Goal: Entertainment & Leisure: Consume media (video, audio)

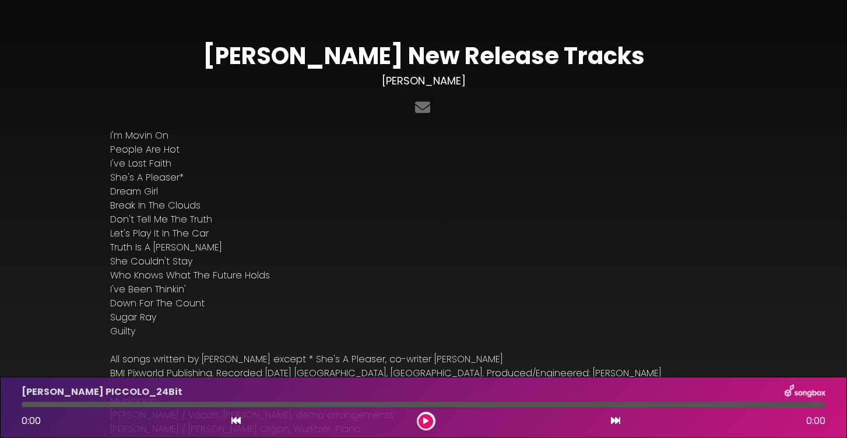
click at [424, 418] on icon at bounding box center [425, 421] width 5 height 7
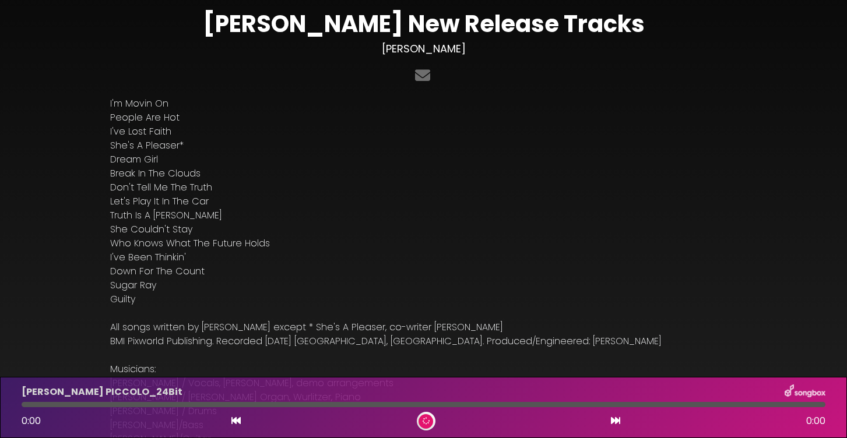
scroll to position [41, 0]
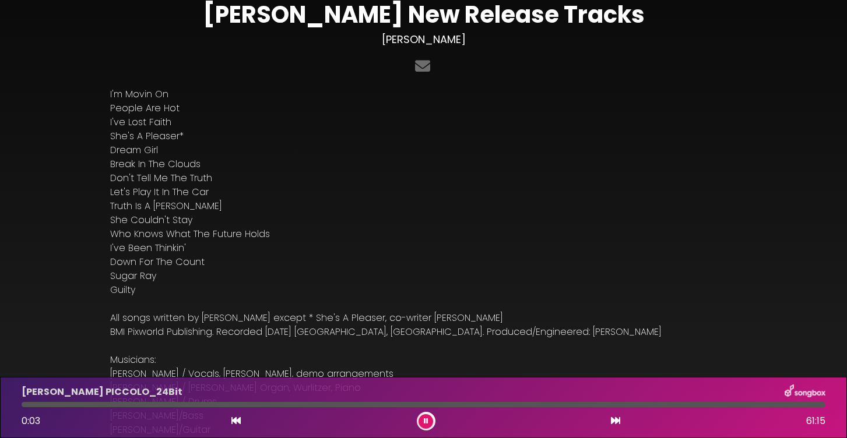
click at [617, 423] on icon at bounding box center [615, 420] width 9 height 9
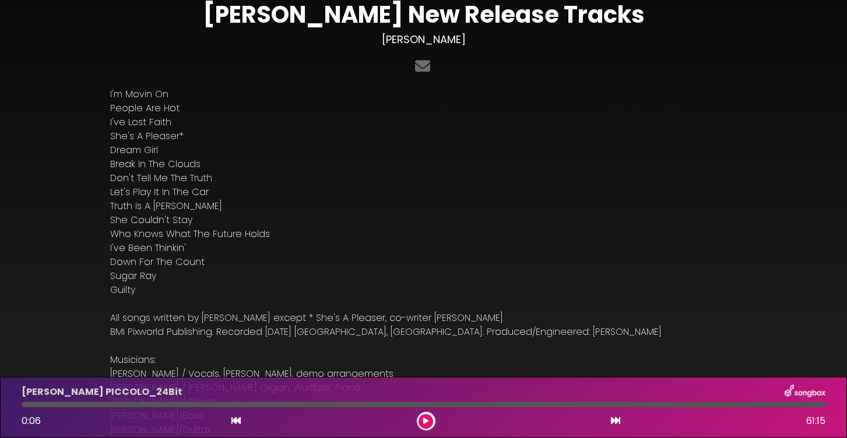
click at [617, 423] on icon at bounding box center [615, 420] width 9 height 9
click at [79, 406] on div at bounding box center [424, 404] width 804 height 5
click at [125, 407] on div at bounding box center [424, 404] width 804 height 5
click at [181, 405] on div at bounding box center [424, 404] width 804 height 5
click at [167, 405] on div at bounding box center [424, 404] width 804 height 5
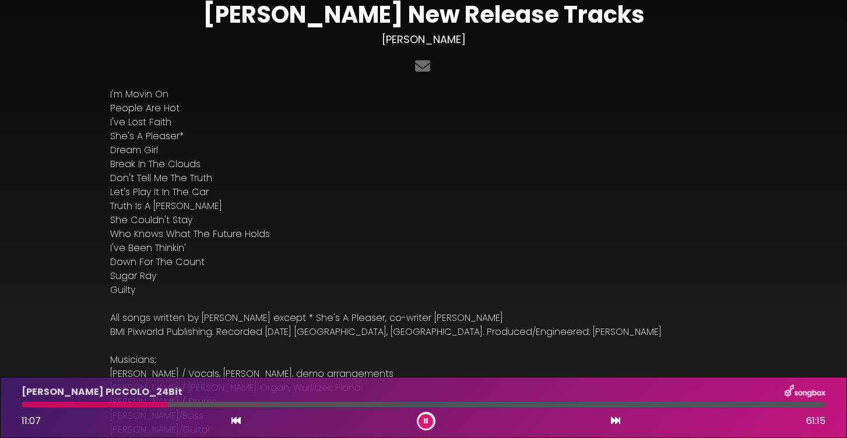
click at [180, 404] on div at bounding box center [424, 404] width 804 height 5
click at [422, 419] on button at bounding box center [426, 422] width 15 height 15
